Goal: Task Accomplishment & Management: Use online tool/utility

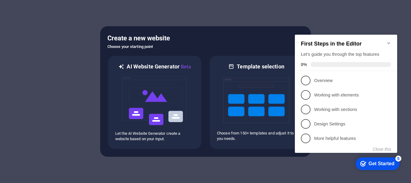
click at [369, 164] on div "Get Started" at bounding box center [382, 163] width 26 height 5
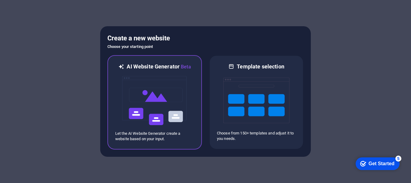
click at [166, 106] on img at bounding box center [155, 100] width 66 height 60
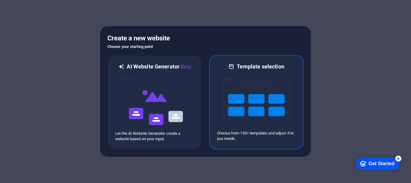
click at [245, 84] on img at bounding box center [256, 100] width 66 height 60
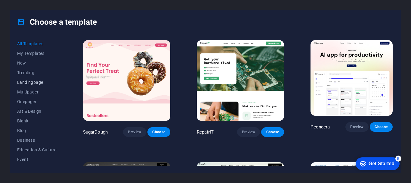
scroll to position [30, 0]
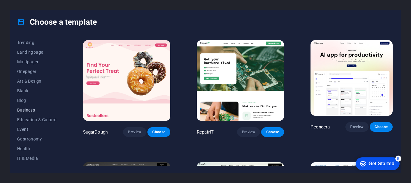
click at [33, 110] on span "Business" at bounding box center [36, 109] width 39 height 5
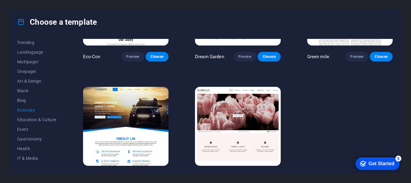
scroll to position [88, 0]
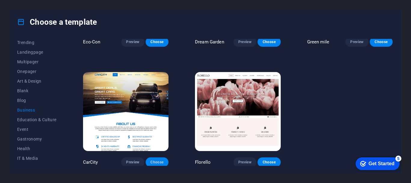
click at [161, 160] on span "Choose" at bounding box center [157, 162] width 13 height 5
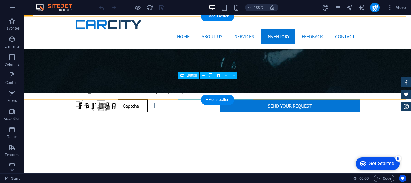
scroll to position [994, 0]
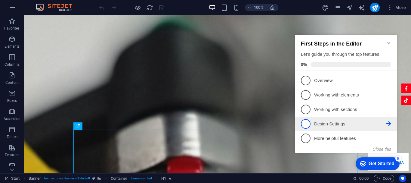
click at [306, 123] on span "4" at bounding box center [306, 124] width 10 height 10
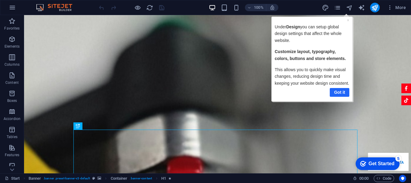
click at [340, 92] on link "Got it" at bounding box center [340, 92] width 20 height 9
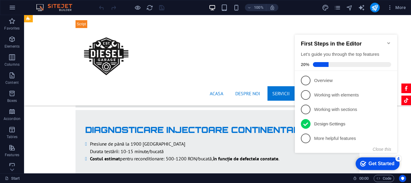
scroll to position [1505, 0]
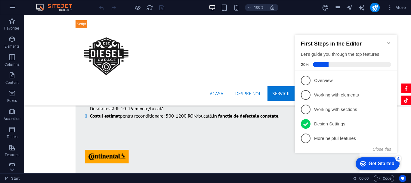
click at [307, 121] on icon at bounding box center [305, 124] width 5 height 9
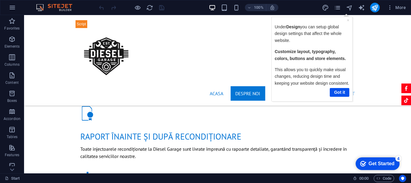
scroll to position [572, 0]
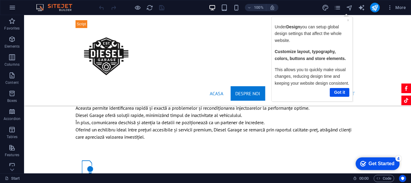
click at [384, 164] on div "Get Started" at bounding box center [382, 163] width 26 height 5
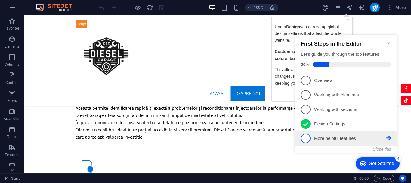
click at [328, 139] on p "More helpful features - incomplete" at bounding box center [350, 138] width 72 height 6
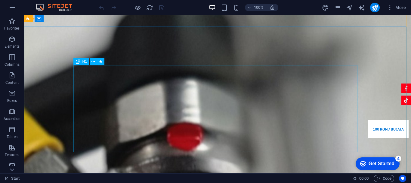
scroll to position [0, 0]
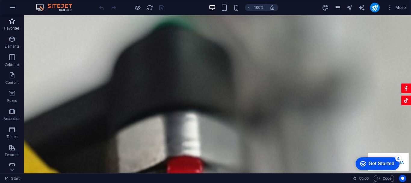
click at [8, 23] on span "Favorites" at bounding box center [12, 24] width 24 height 14
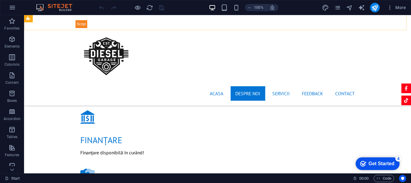
scroll to position [873, 0]
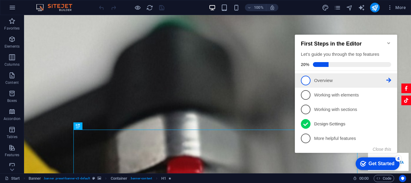
click at [390, 79] on icon at bounding box center [389, 80] width 5 height 5
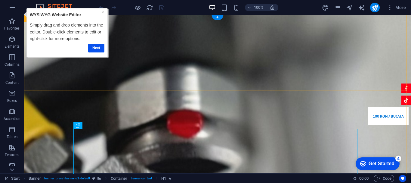
scroll to position [90, 0]
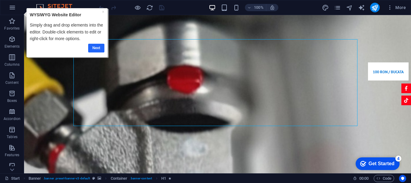
click at [92, 47] on link "Next" at bounding box center [96, 48] width 16 height 9
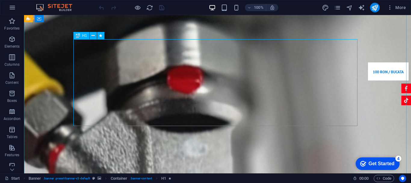
scroll to position [0, 0]
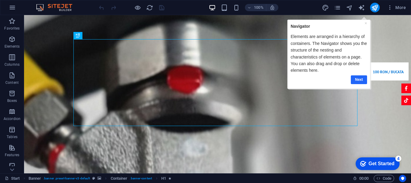
click at [358, 79] on link "Next" at bounding box center [359, 79] width 16 height 9
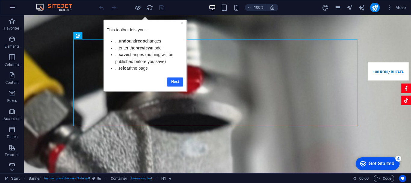
click at [176, 82] on link "Next" at bounding box center [175, 81] width 16 height 9
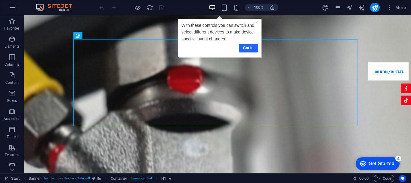
click at [252, 52] on link "Got it!" at bounding box center [248, 48] width 19 height 9
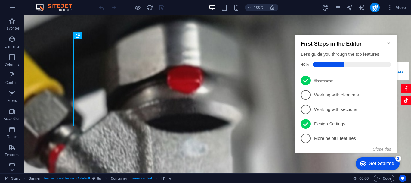
click at [388, 42] on icon "Minimize checklist" at bounding box center [389, 43] width 3 height 2
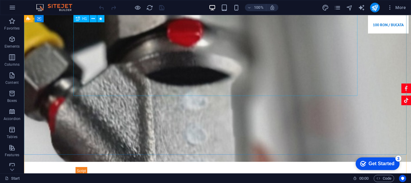
scroll to position [120, 0]
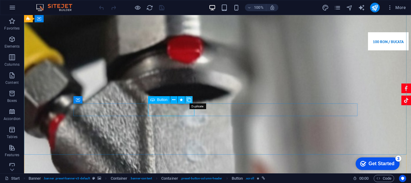
click at [188, 98] on icon at bounding box center [189, 100] width 4 height 6
click at [156, 99] on div "Button" at bounding box center [159, 99] width 22 height 7
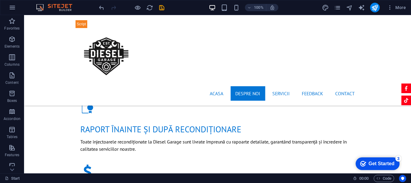
scroll to position [632, 0]
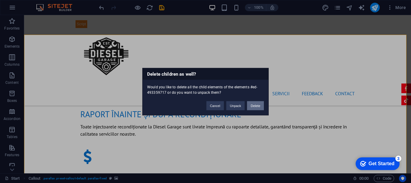
click at [254, 104] on button "Delete" at bounding box center [255, 105] width 17 height 9
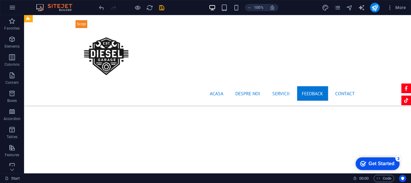
scroll to position [2619, 0]
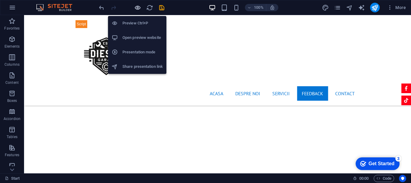
click at [136, 10] on icon "button" at bounding box center [137, 7] width 7 height 7
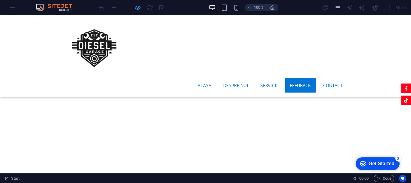
scroll to position [2762, 0]
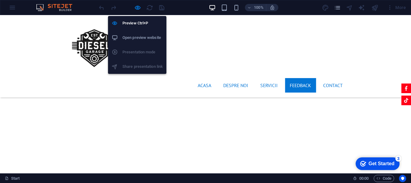
click at [135, 36] on h6 "Open preview website" at bounding box center [143, 37] width 40 height 7
